Goal: Transaction & Acquisition: Purchase product/service

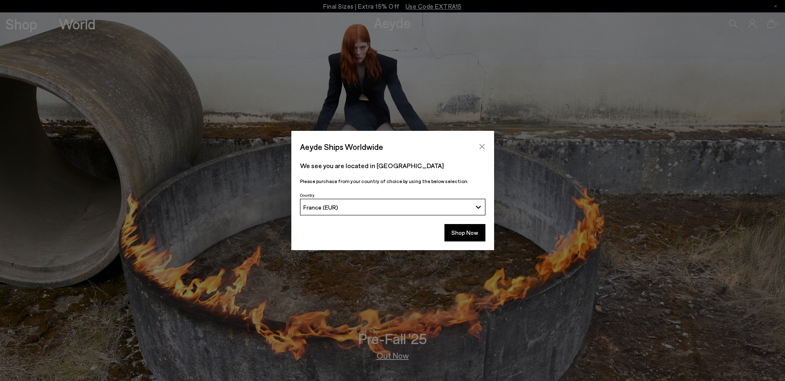
click at [484, 147] on icon "Close" at bounding box center [482, 146] width 7 height 7
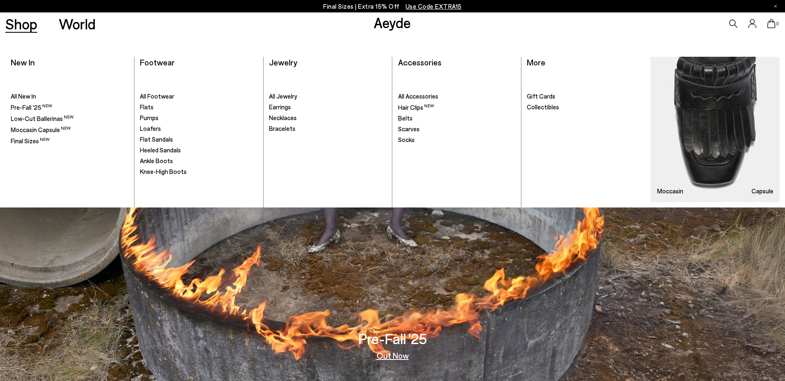
click at [34, 26] on link "Shop" at bounding box center [21, 24] width 32 height 14
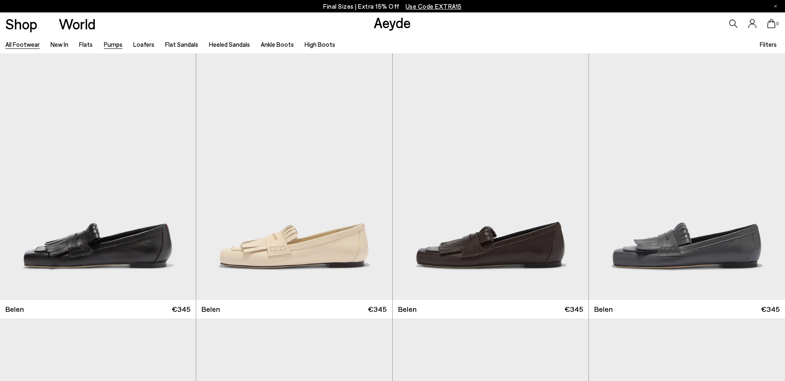
click at [118, 48] on link "Pumps" at bounding box center [113, 44] width 19 height 7
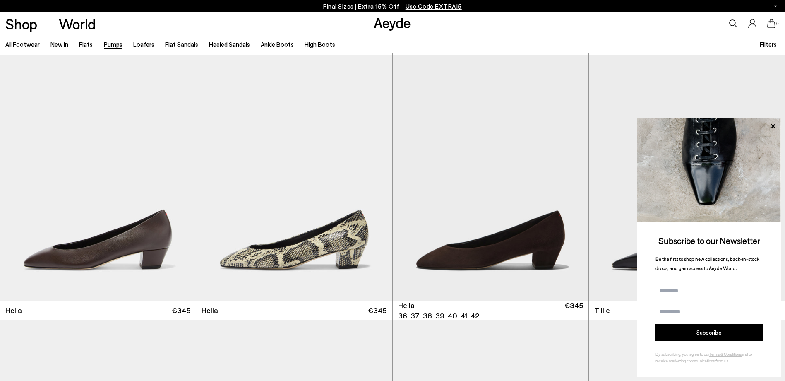
scroll to position [538, 0]
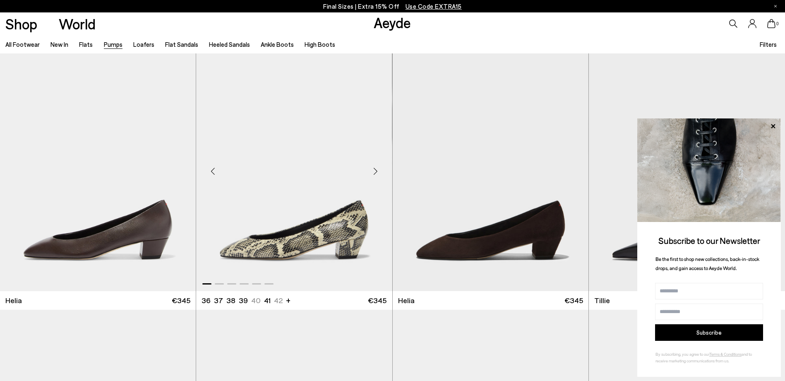
click at [313, 242] on img "1 / 6" at bounding box center [294, 168] width 196 height 246
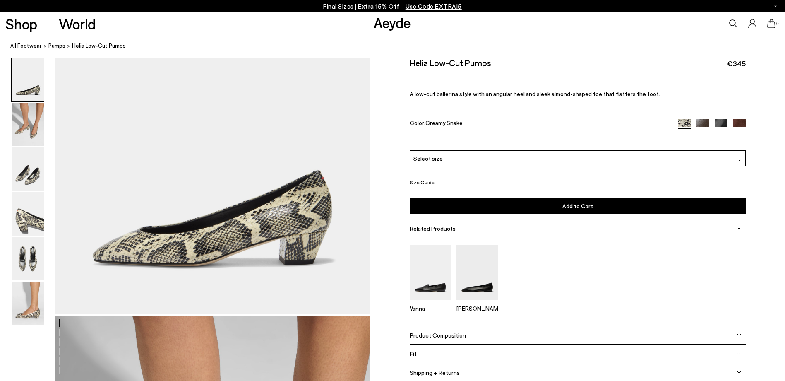
scroll to position [83, 0]
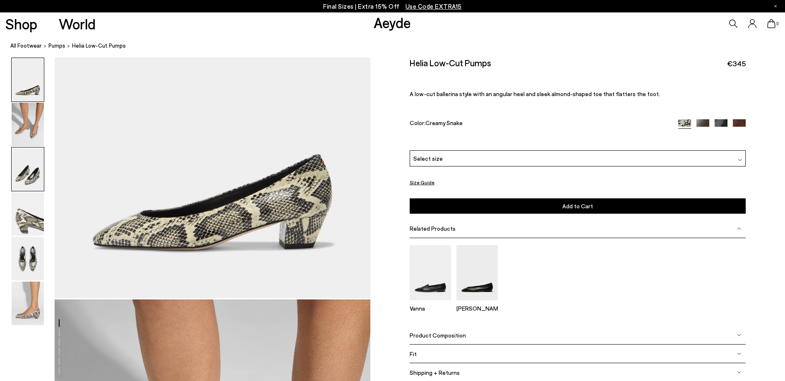
click at [22, 173] on img at bounding box center [28, 168] width 32 height 43
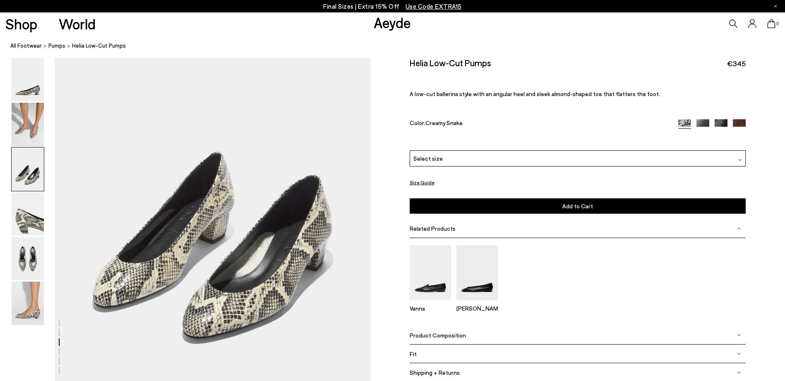
scroll to position [831, 0]
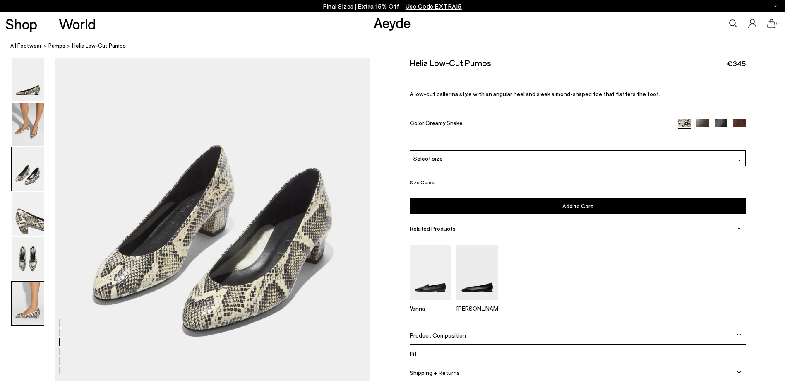
click at [34, 312] on img at bounding box center [28, 303] width 32 height 43
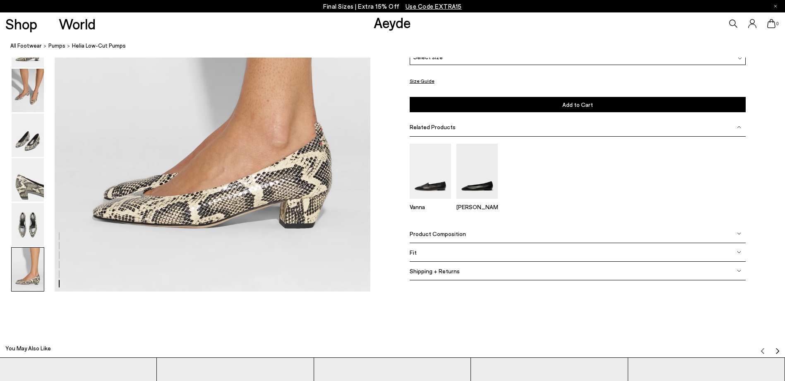
scroll to position [2154, 0]
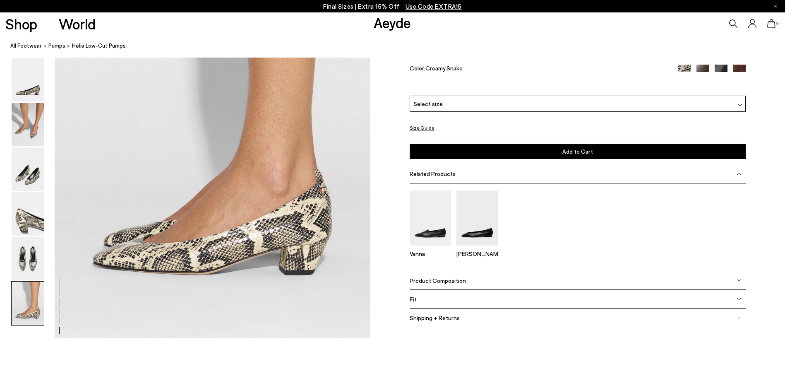
click at [513, 102] on div "Select size" at bounding box center [578, 104] width 337 height 16
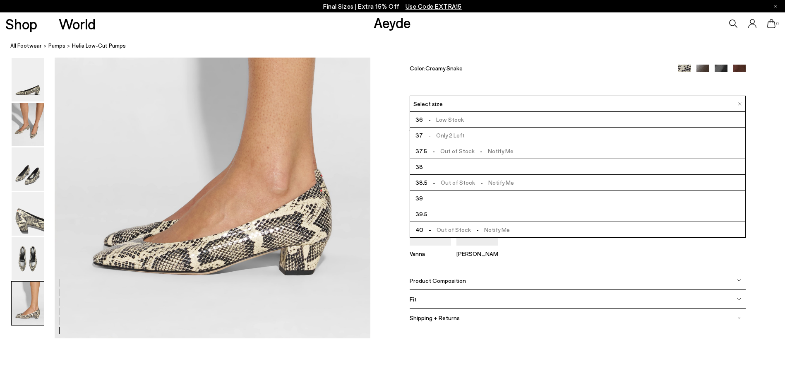
click at [414, 163] on li "38" at bounding box center [578, 167] width 336 height 16
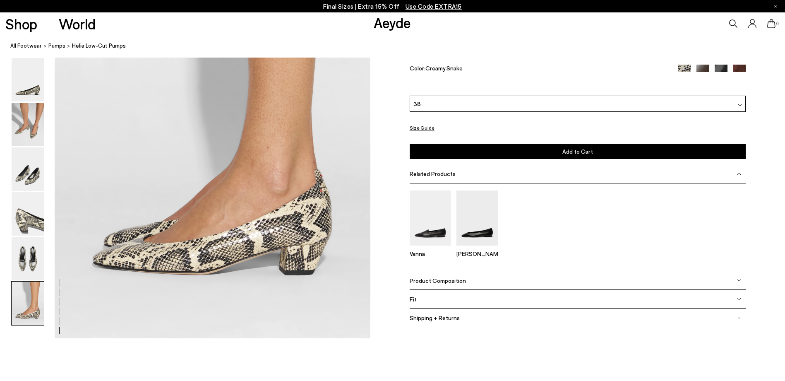
click at [496, 152] on button "Add to Cart Select a Size First" at bounding box center [578, 151] width 337 height 15
click at [772, 24] on icon at bounding box center [772, 23] width 8 height 9
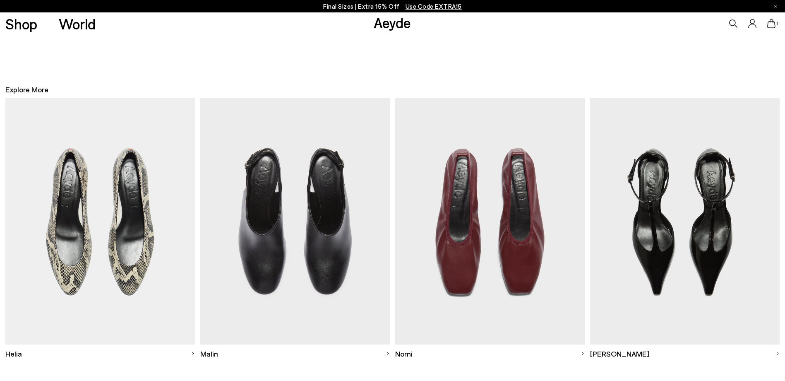
scroll to position [248, 0]
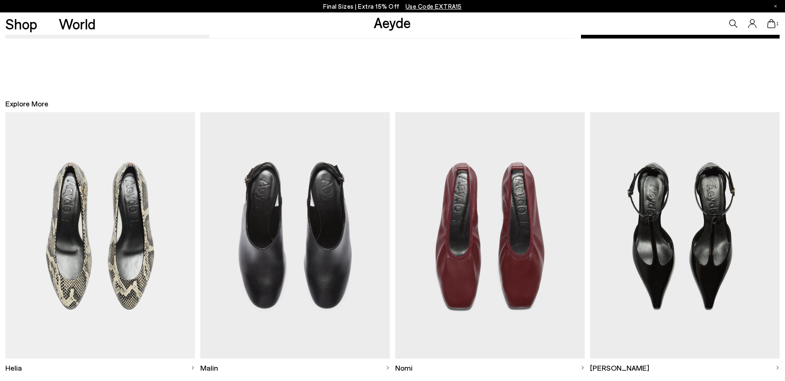
click at [154, 282] on img at bounding box center [100, 235] width 190 height 246
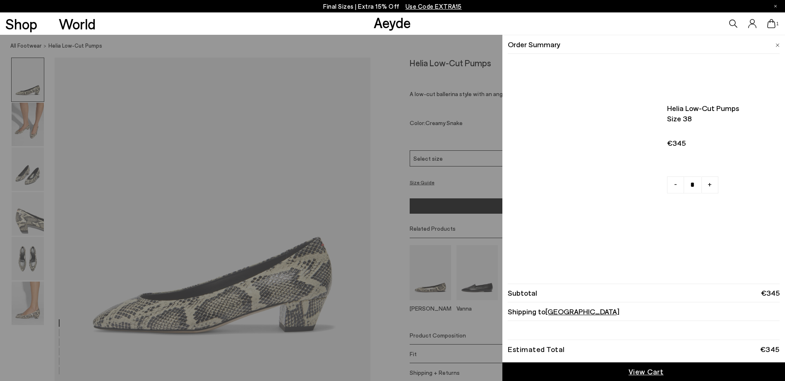
click at [778, 25] on span "1" at bounding box center [778, 24] width 4 height 5
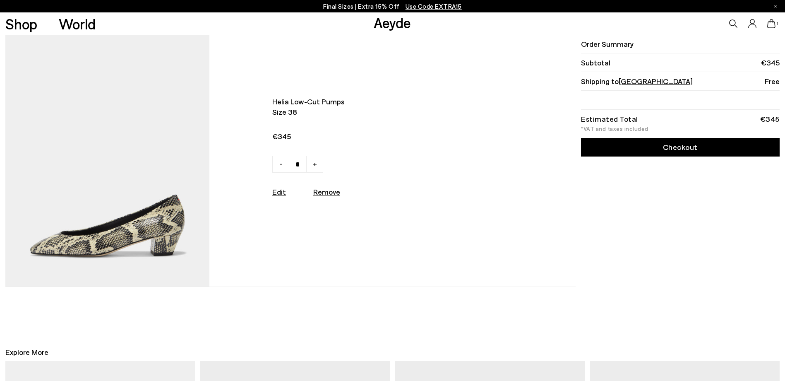
click at [692, 153] on link "Checkout" at bounding box center [680, 147] width 199 height 19
